Goal: Transaction & Acquisition: Purchase product/service

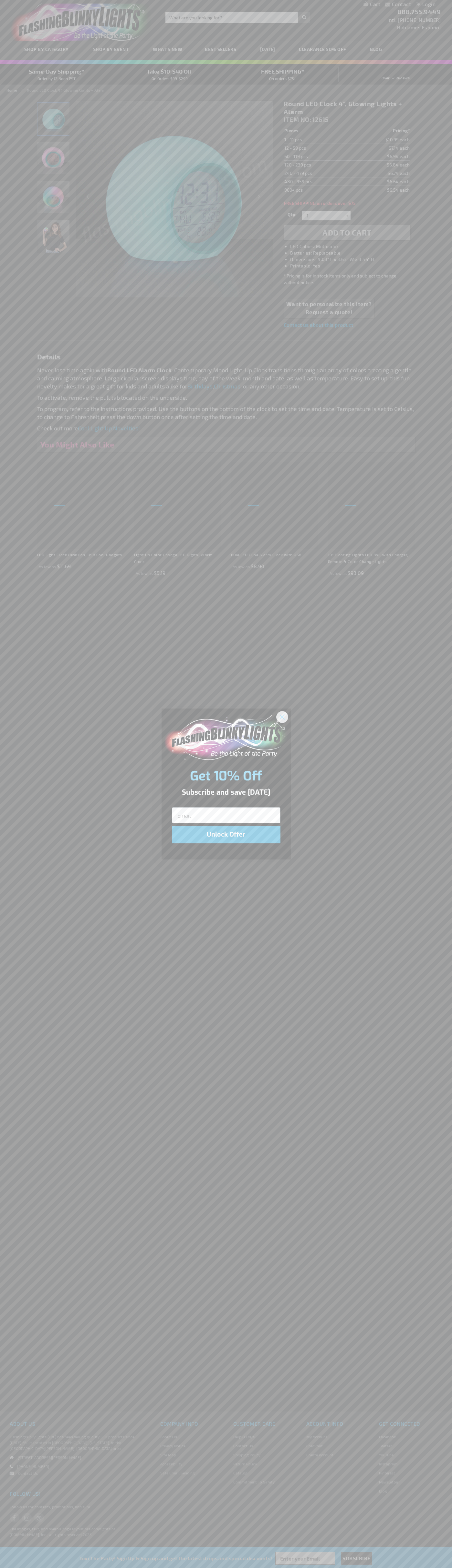
click at [282, 716] on icon "Close dialog" at bounding box center [281, 716] width 4 height 4
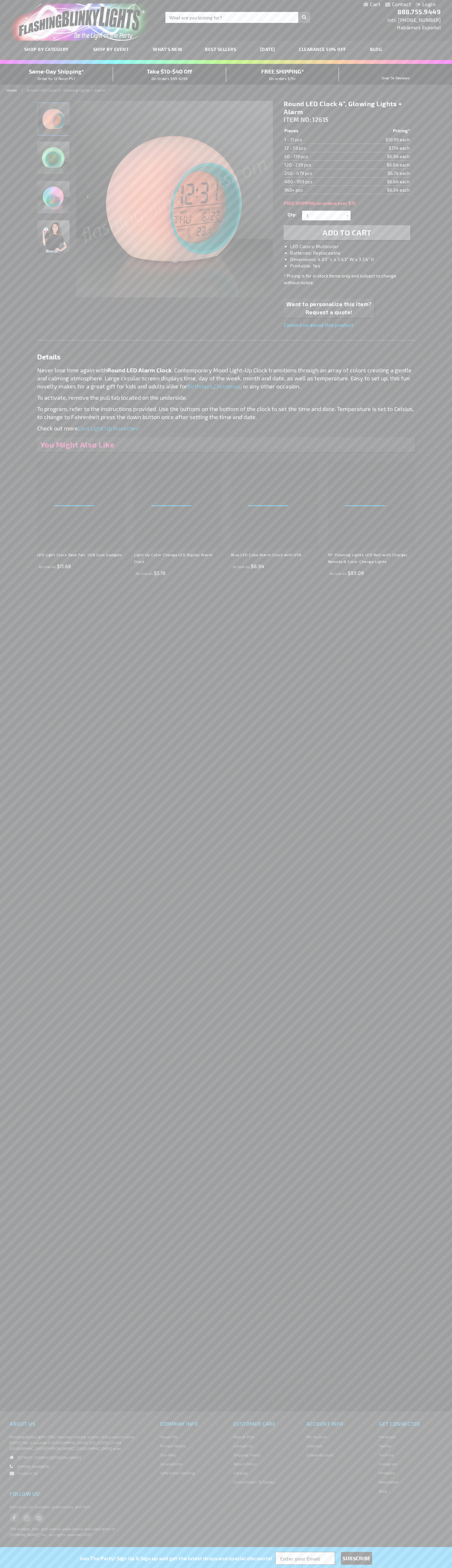
click at [347, 233] on span "Add to Cart" at bounding box center [347, 232] width 49 height 9
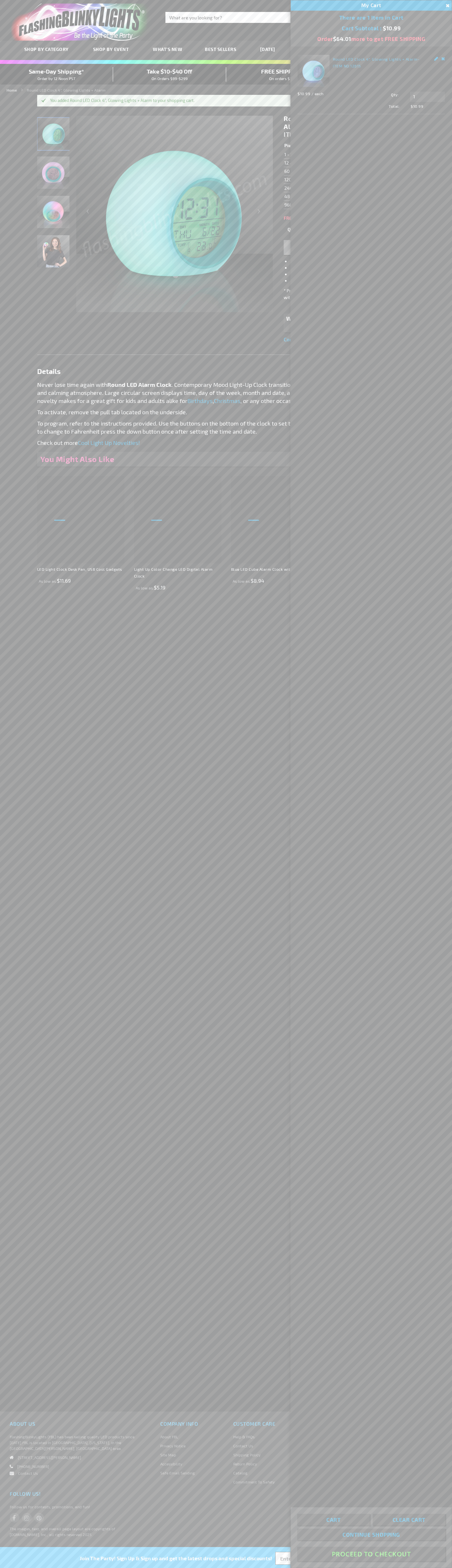
click at [371, 1554] on button "Proceed To Checkout" at bounding box center [371, 1554] width 148 height 15
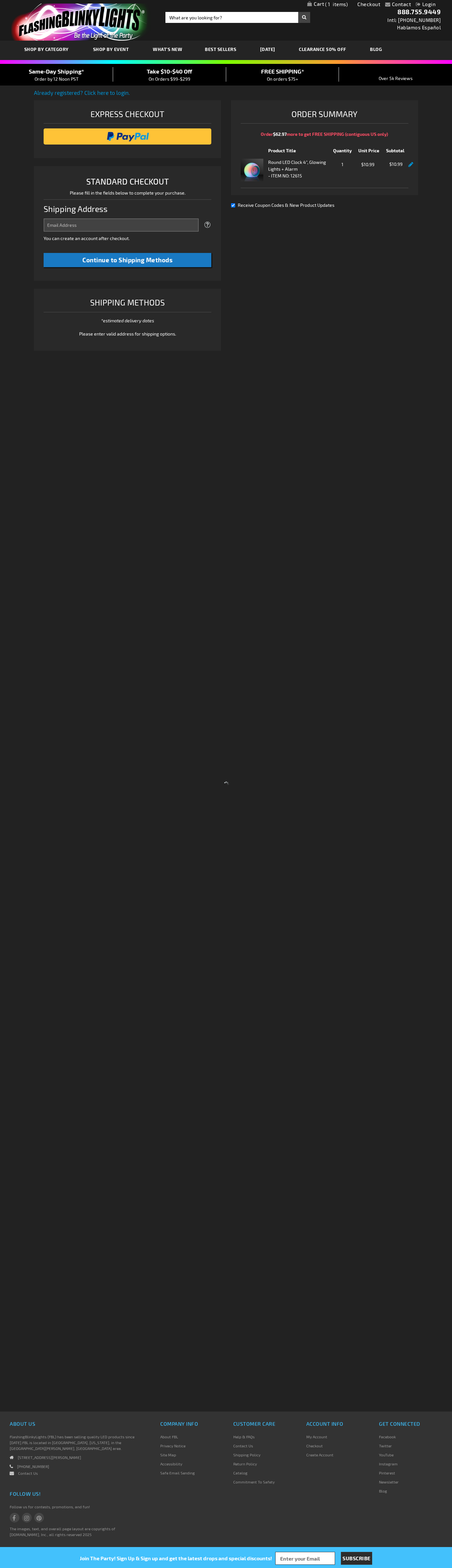
select select "US"
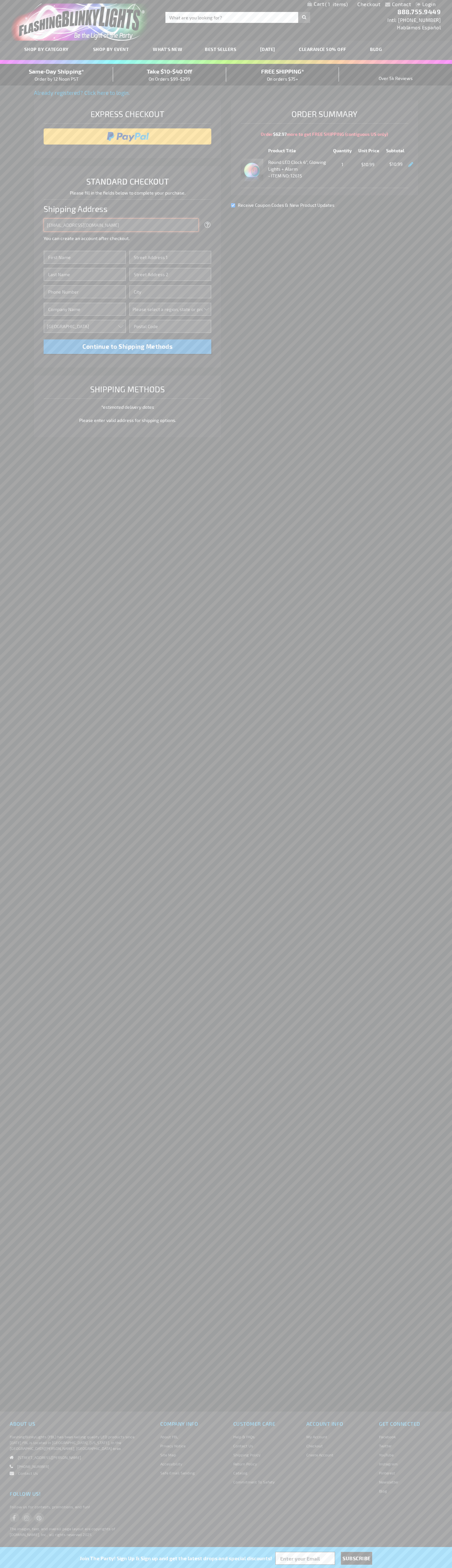
type input "[EMAIL_ADDRESS][DOMAIN_NAME]"
type input "[PERSON_NAME]"
type input "[STREET_ADDRESS]"
type input "First floor"
type input "[GEOGRAPHIC_DATA]"
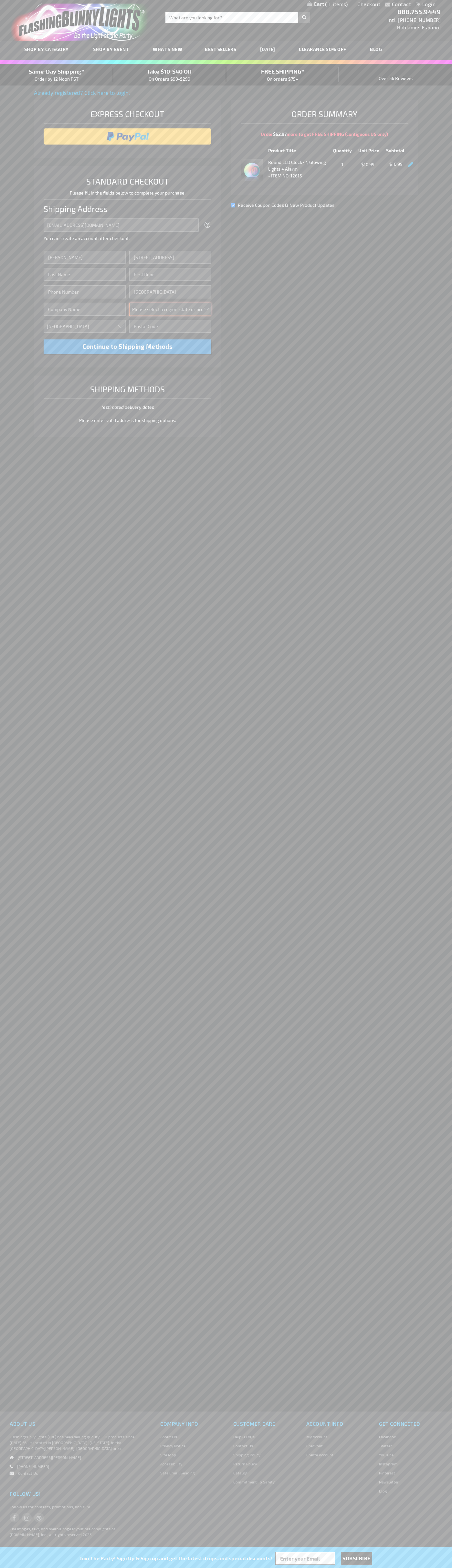
select select "62"
type input "98103"
type input "[PERSON_NAME]"
type input "6502530000"
type input "[PERSON_NAME]"
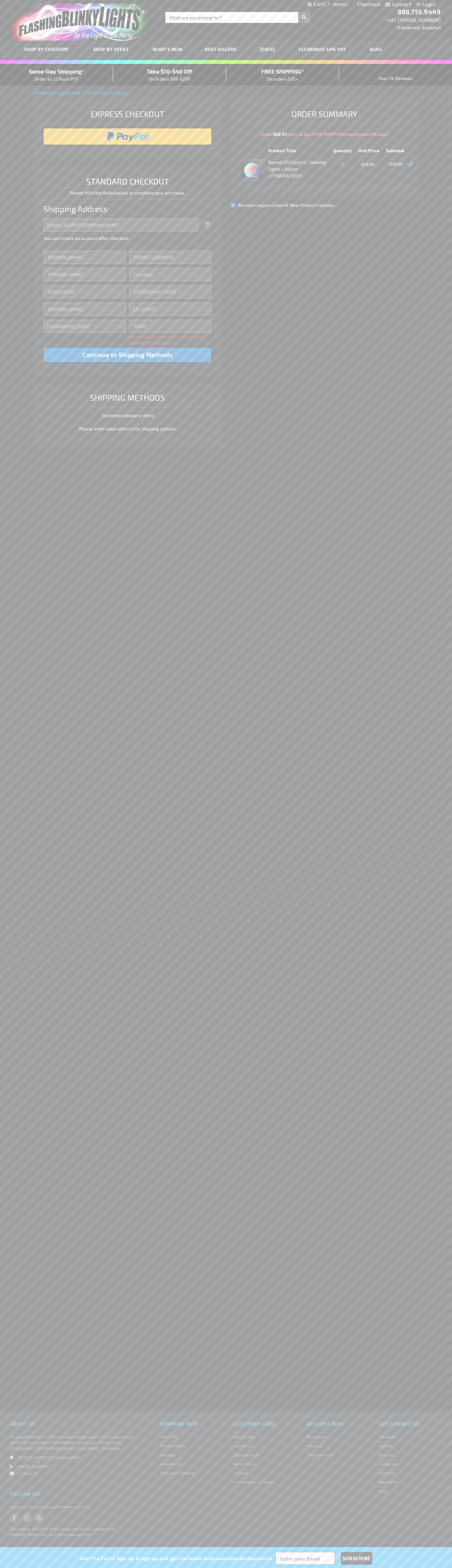
click at [57, 75] on div "Same-Day Shipping* Order by 12 Noon PST" at bounding box center [57, 74] width 113 height 15
click at [127, 136] on input "image" at bounding box center [127, 136] width 161 height 13
